Goal: Check status: Check status

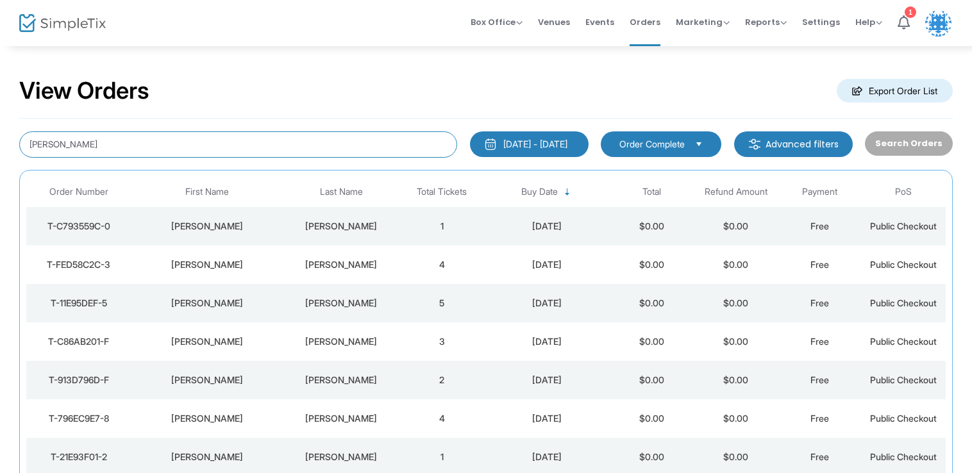
click at [218, 147] on input "[PERSON_NAME]" at bounding box center [238, 145] width 438 height 26
type input "g"
drag, startPoint x: 6, startPoint y: 151, endPoint x: 104, endPoint y: 133, distance: 99.9
click at [104, 133] on input at bounding box center [238, 145] width 438 height 26
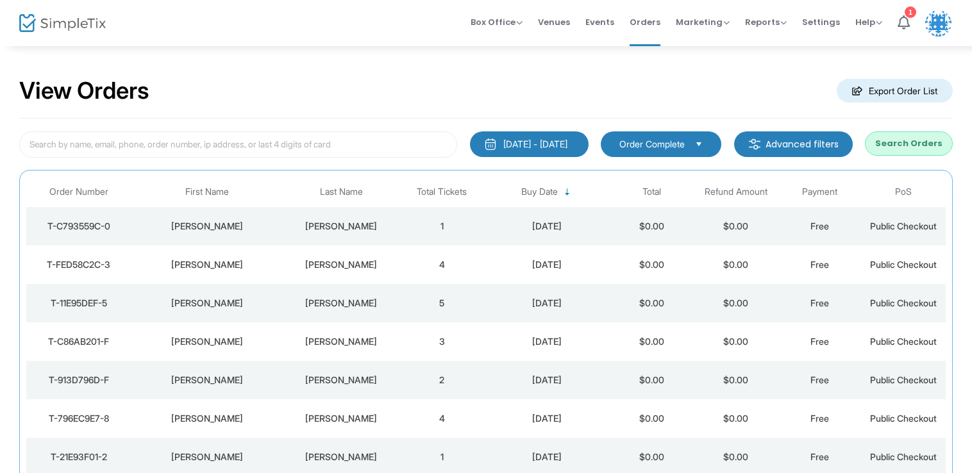
click at [504, 143] on div "[DATE] - [DATE]" at bounding box center [536, 144] width 64 height 13
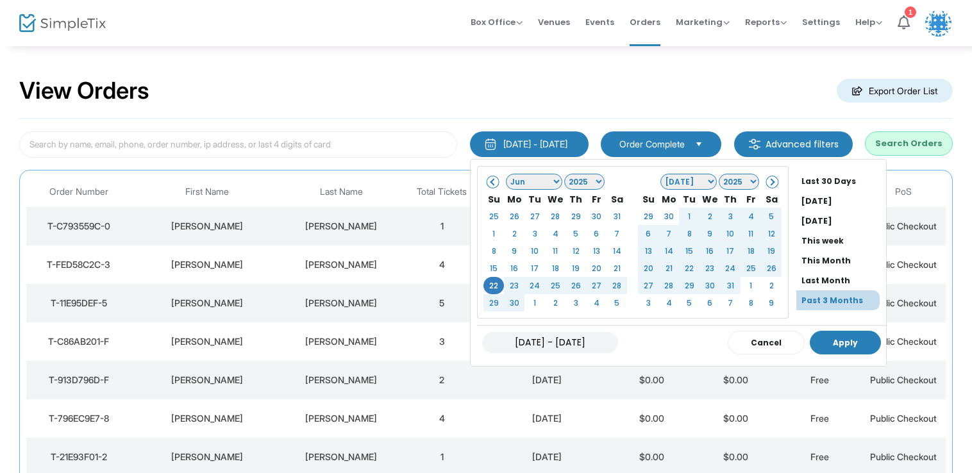
click at [820, 338] on button "Apply" at bounding box center [845, 343] width 71 height 24
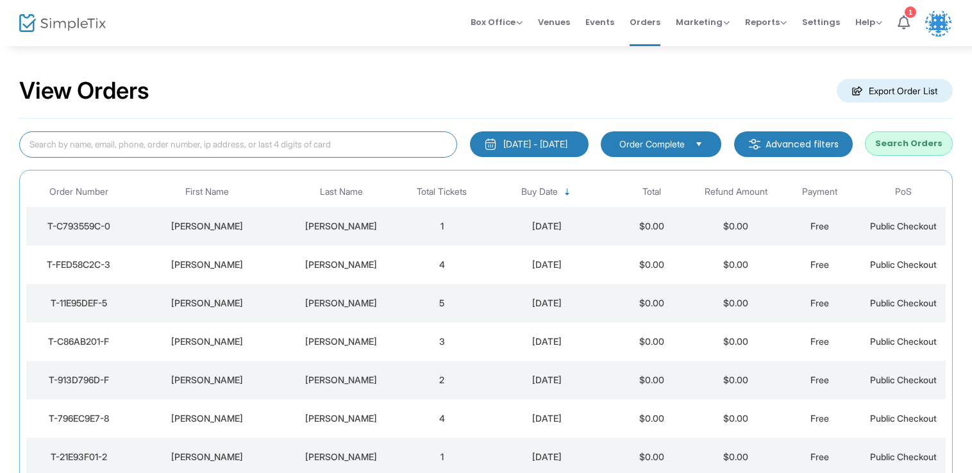
click at [357, 143] on input at bounding box center [238, 145] width 438 height 26
click at [269, 148] on input at bounding box center [238, 145] width 438 height 26
type input "6"
type input "6178342196"
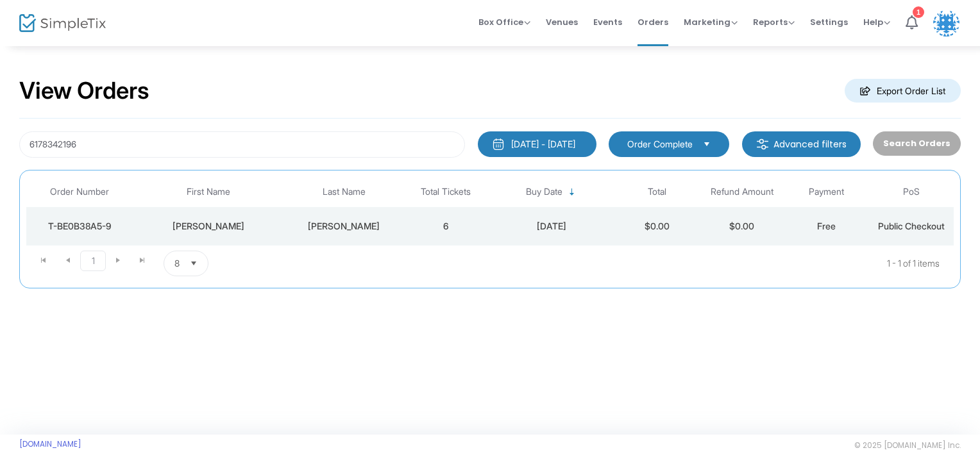
click at [294, 212] on td "[PERSON_NAME]" at bounding box center [344, 226] width 119 height 38
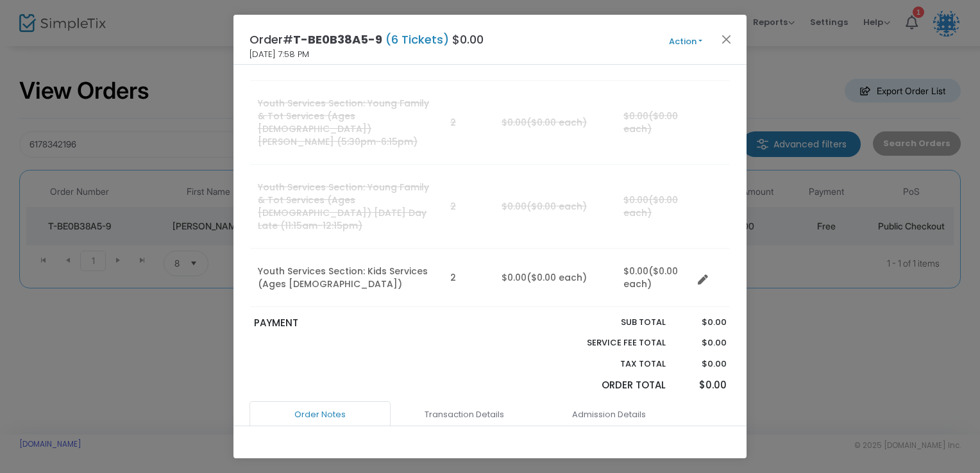
scroll to position [439, 0]
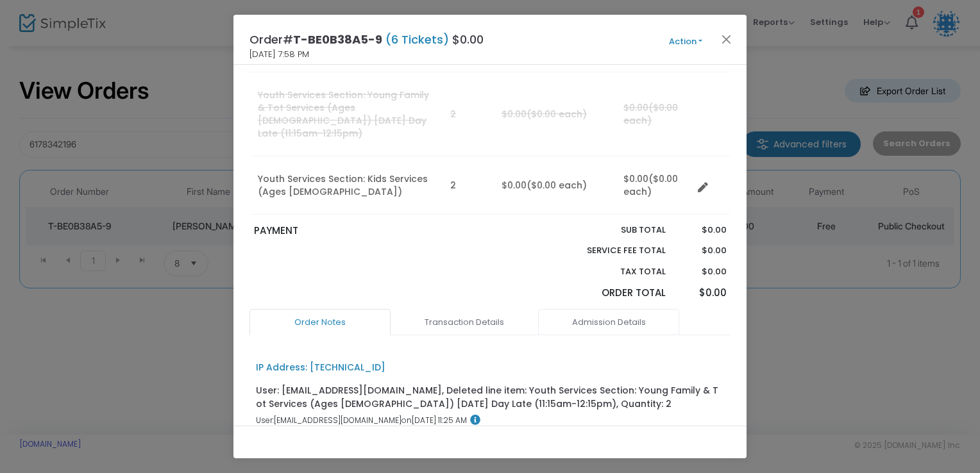
click at [567, 309] on link "Admission Details" at bounding box center [608, 322] width 141 height 27
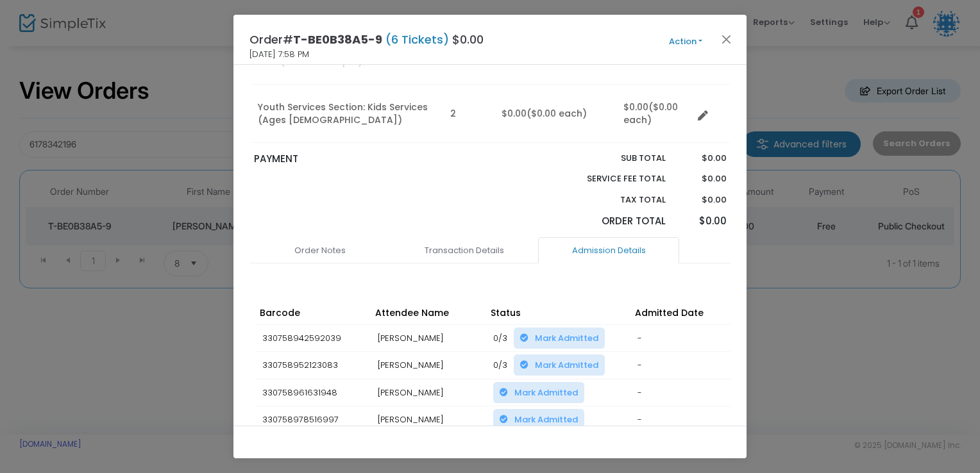
scroll to position [511, 0]
